Goal: Task Accomplishment & Management: Use online tool/utility

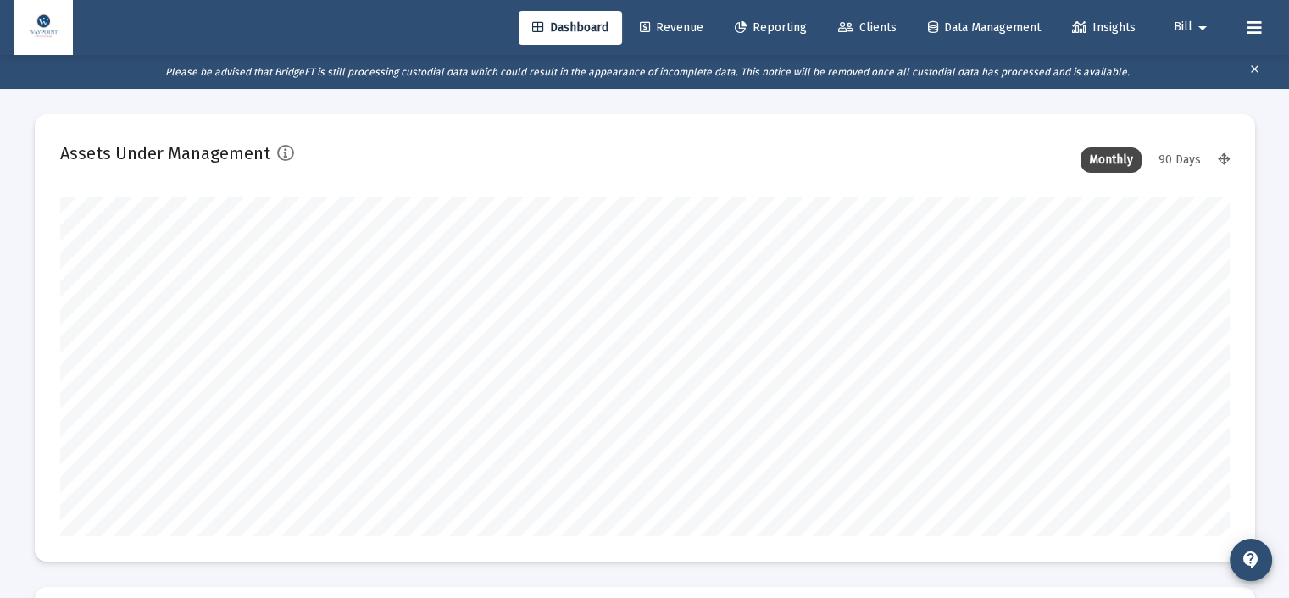
scroll to position [339, 1170]
type input "[DATE]"
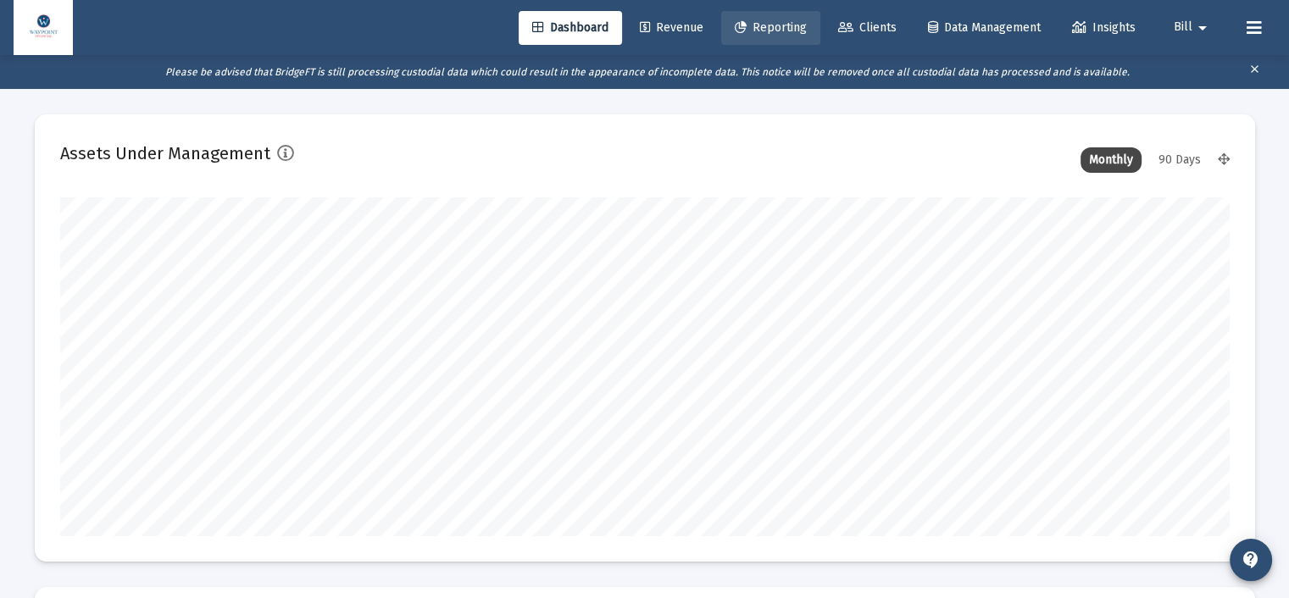
click at [799, 23] on span "Reporting" at bounding box center [771, 27] width 72 height 14
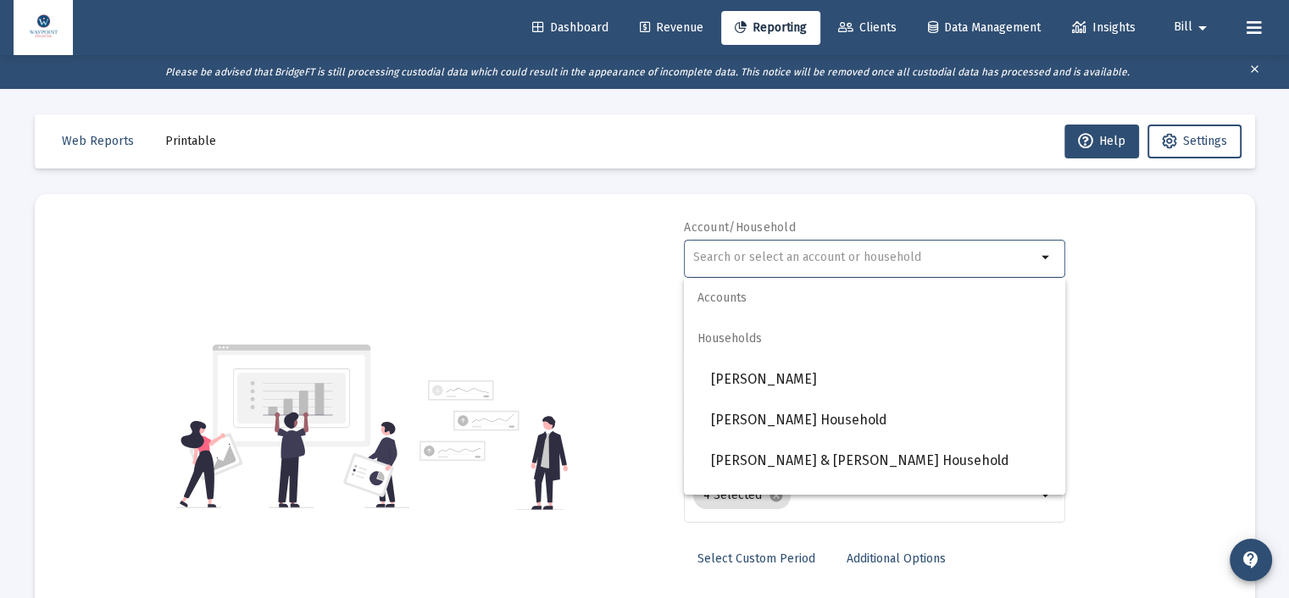
click at [780, 257] on input "text" at bounding box center [864, 258] width 343 height 14
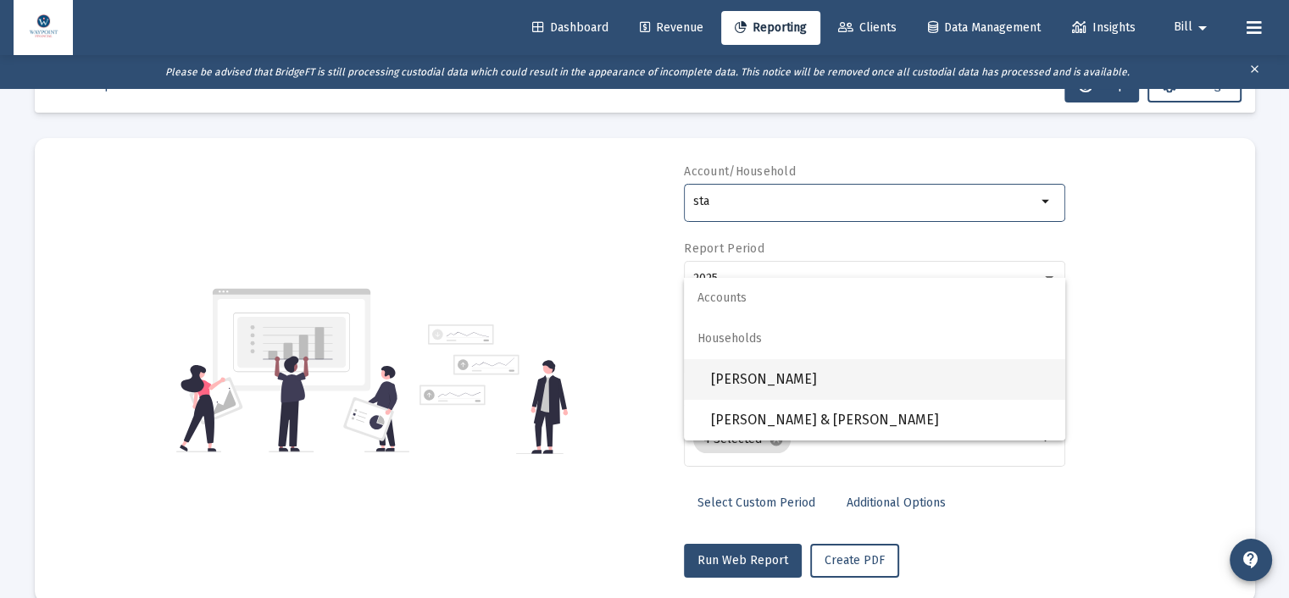
scroll to position [85, 0]
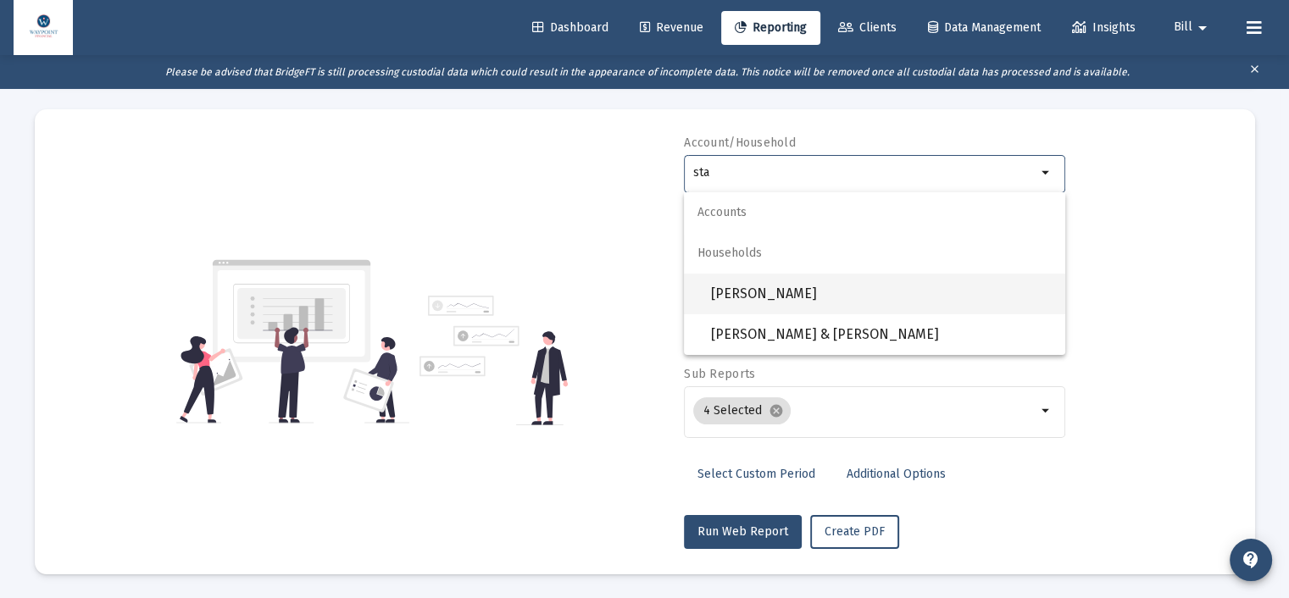
click at [821, 298] on span "[PERSON_NAME]" at bounding box center [881, 294] width 341 height 41
type input "[PERSON_NAME]"
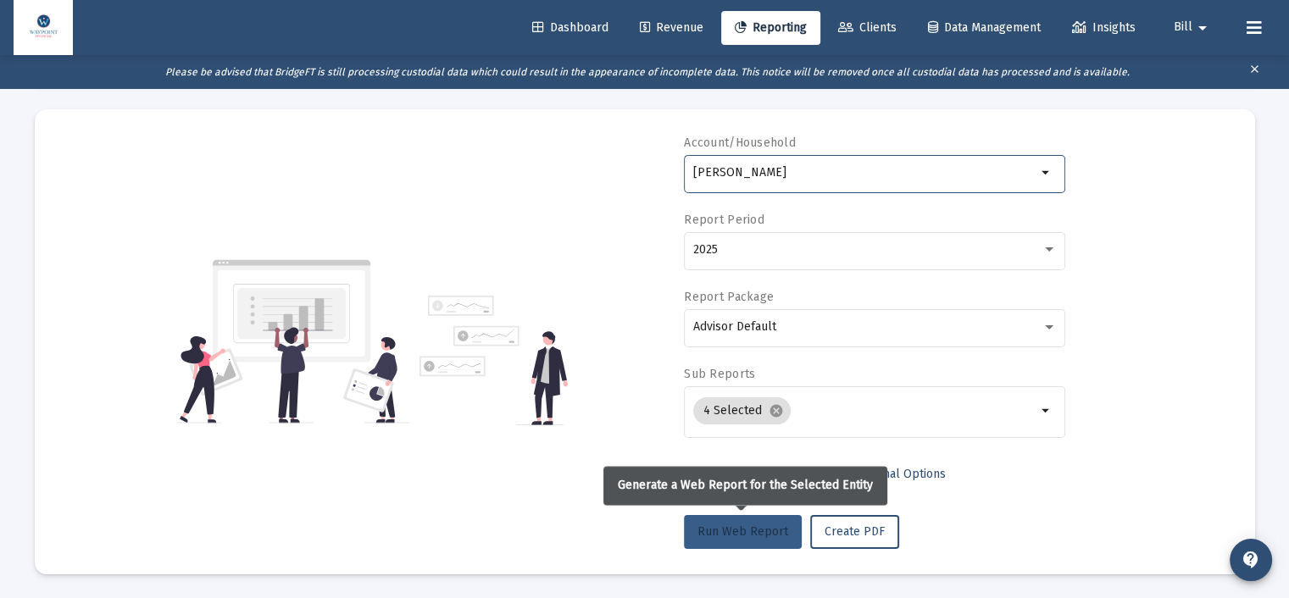
click at [760, 533] on span "Run Web Report" at bounding box center [743, 532] width 91 height 14
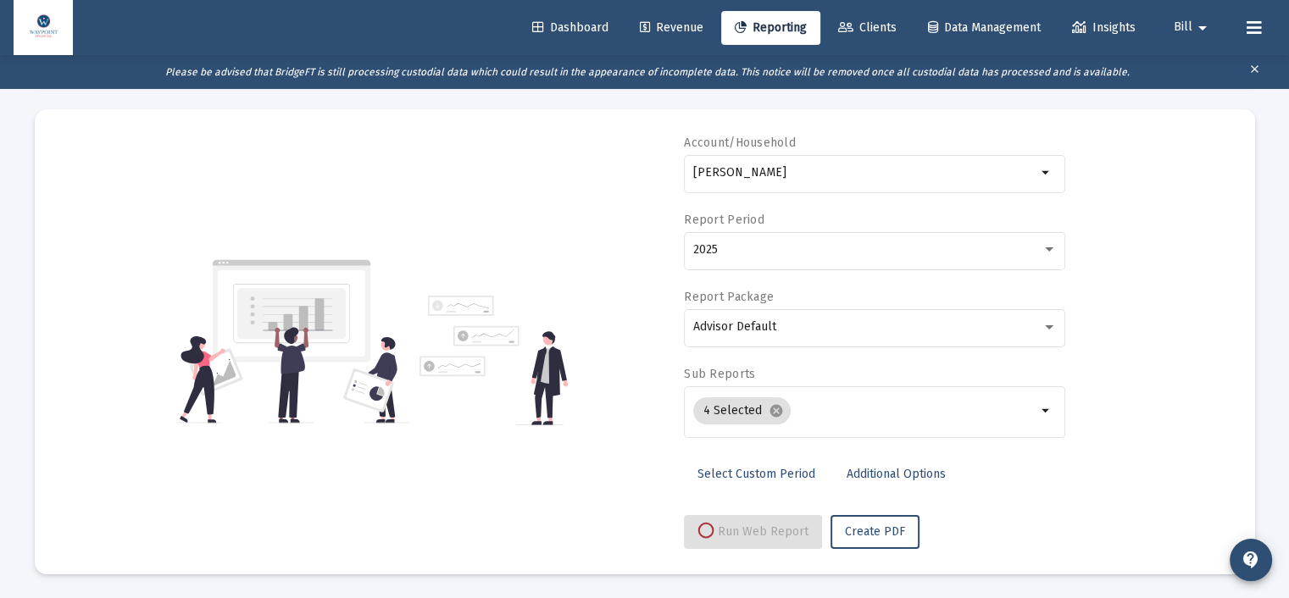
click at [1258, 70] on mat-icon "clear" at bounding box center [1255, 71] width 13 height 25
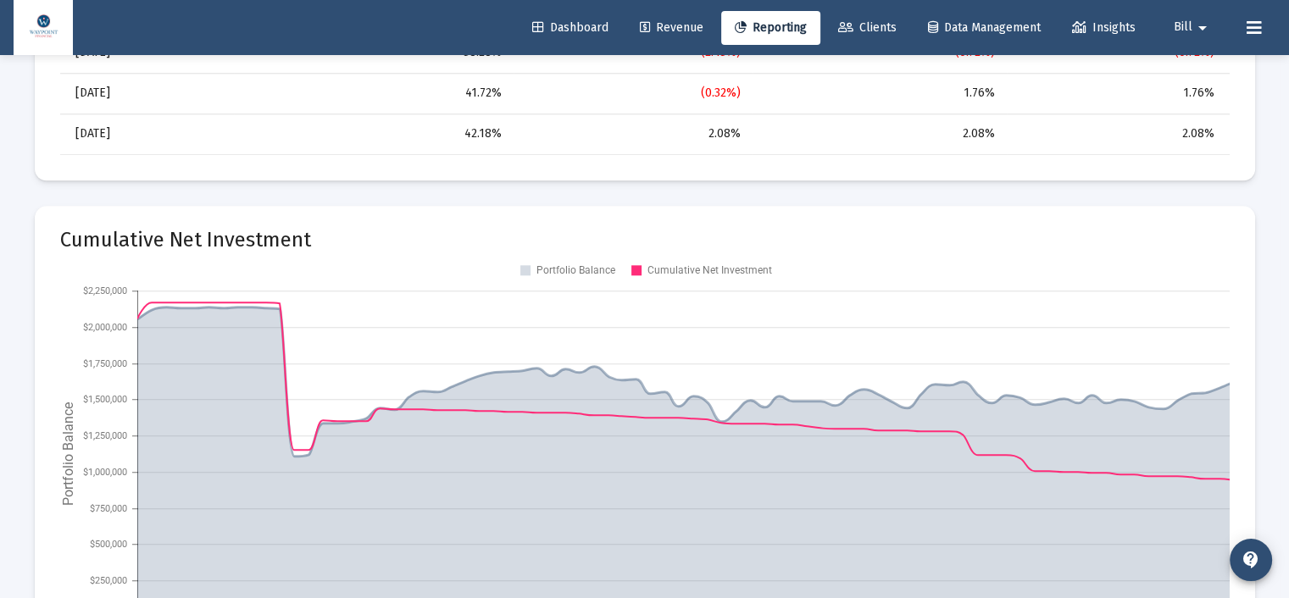
scroll to position [1736, 0]
